Goal: Task Accomplishment & Management: Manage account settings

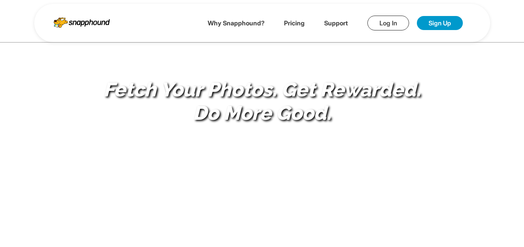
click at [392, 21] on link "Log In" at bounding box center [389, 23] width 42 height 15
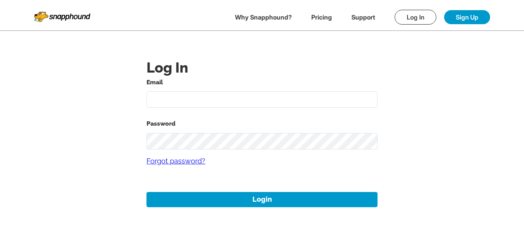
click at [279, 105] on input "text" at bounding box center [262, 99] width 231 height 17
type input "[EMAIL_ADDRESS][DOMAIN_NAME]"
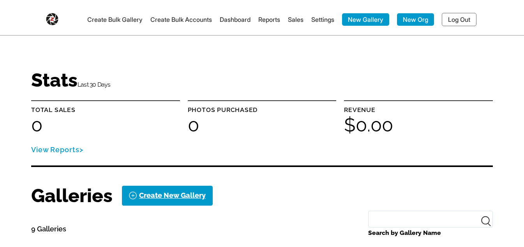
click at [322, 17] on link "Settings" at bounding box center [323, 20] width 23 height 8
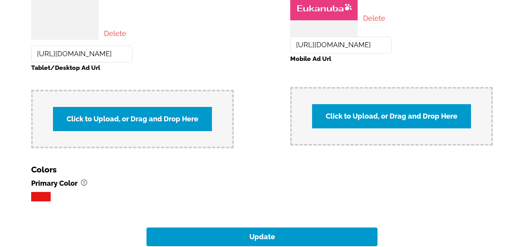
scroll to position [663, 0]
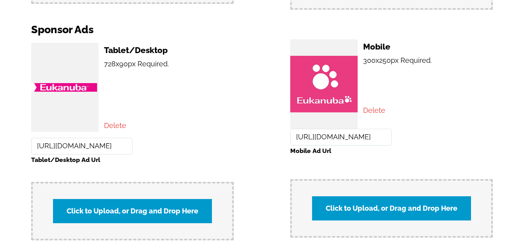
click at [117, 121] on link "Delete" at bounding box center [115, 125] width 22 height 8
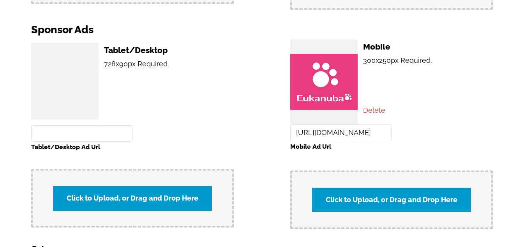
click at [378, 106] on link "Delete" at bounding box center [374, 110] width 22 height 8
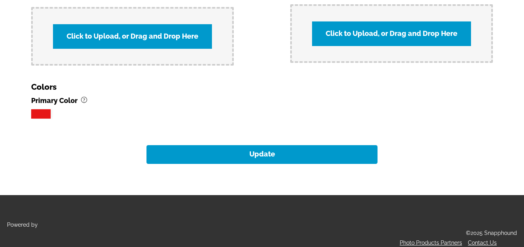
scroll to position [825, 0]
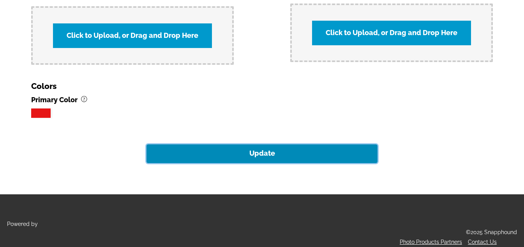
click at [261, 149] on button "Update" at bounding box center [262, 153] width 231 height 19
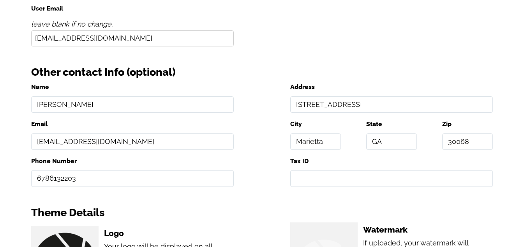
scroll to position [163, 0]
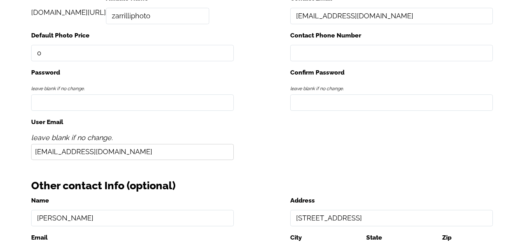
drag, startPoint x: 516, startPoint y: 0, endPoint x: 280, endPoint y: 139, distance: 273.9
click at [280, 139] on div "Organization Name [PERSON_NAME] Photo Contact Name [PERSON_NAME] [DOMAIN_NAME][…" at bounding box center [262, 60] width 462 height 209
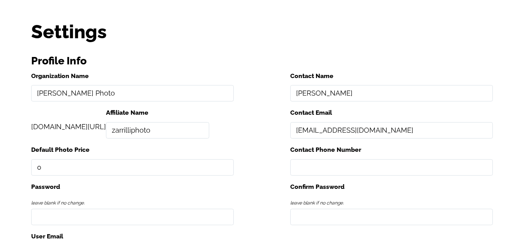
scroll to position [0, 0]
